Goal: Transaction & Acquisition: Subscribe to service/newsletter

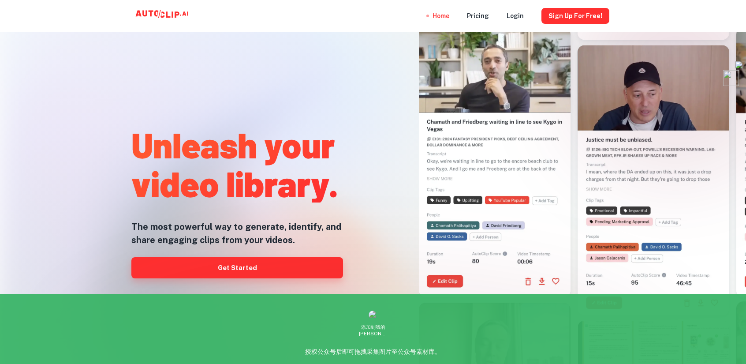
click at [270, 267] on link "Get Started" at bounding box center [237, 267] width 212 height 21
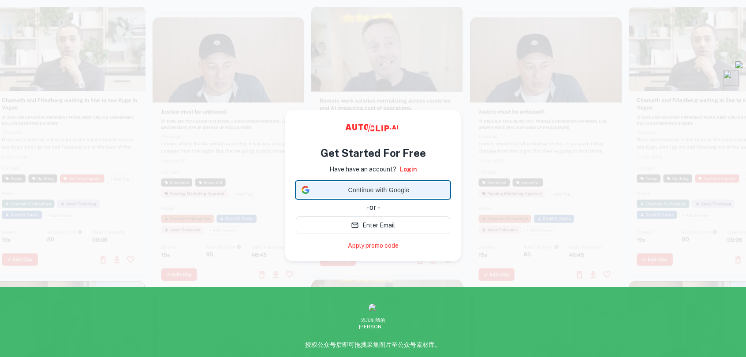
click at [373, 194] on span "Continue with Google" at bounding box center [378, 190] width 131 height 9
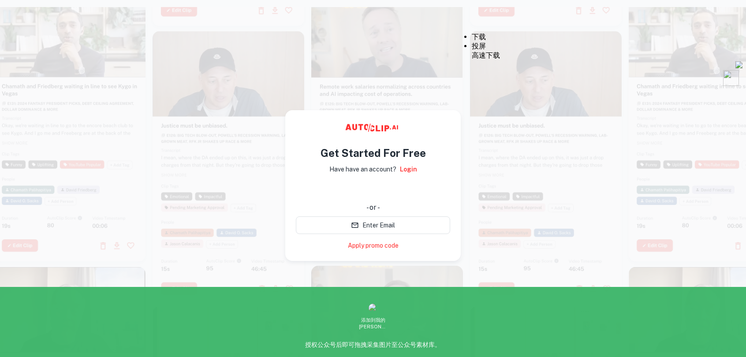
click at [472, 96] on video at bounding box center [546, 69] width 152 height 76
